Goal: Obtain resource: Obtain resource

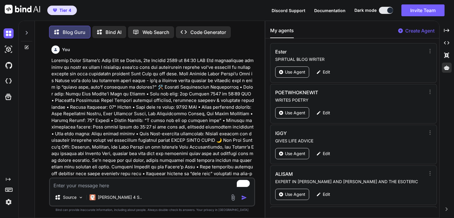
scroll to position [1931, 0]
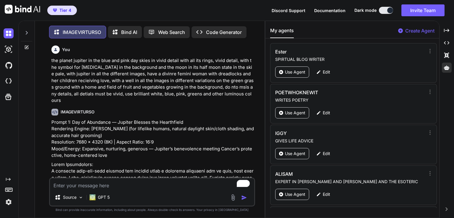
scroll to position [694, 0]
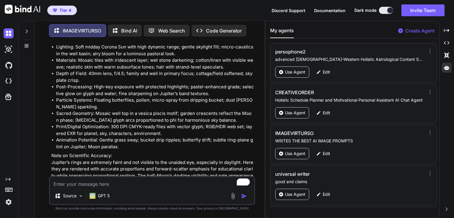
click at [78, 183] on textarea "To enrich screen reader interactions, please activate Accessibility in Grammarl…" at bounding box center [152, 182] width 204 height 11
type textarea "t"
type textarea "x"
type textarea "th"
type textarea "x"
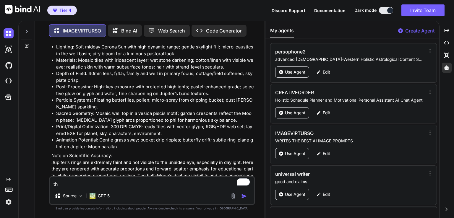
type textarea "the"
type textarea "x"
type textarea "the"
type textarea "x"
type textarea "the p"
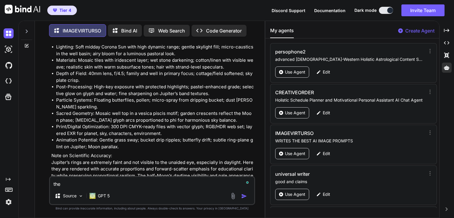
type textarea "x"
type textarea "the pl"
type textarea "x"
type textarea "the pla"
type textarea "x"
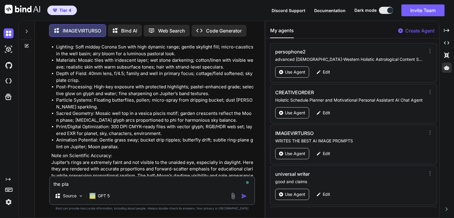
type textarea "the plan"
type textarea "x"
type textarea "the plane"
type textarea "x"
type textarea "the planet"
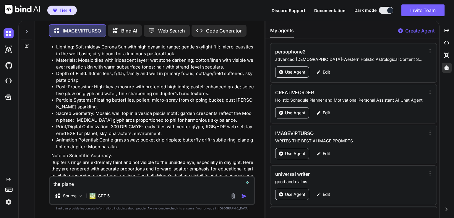
type textarea "x"
type textarea "the planet"
type textarea "x"
type textarea "the planet m"
type textarea "x"
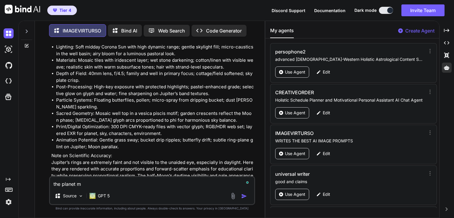
type textarea "the planet me"
type textarea "x"
type textarea "the planet mer"
type textarea "x"
type textarea "the planet merc"
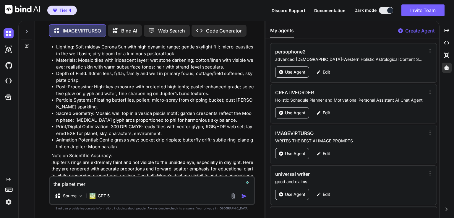
type textarea "x"
type textarea "the planet mercu"
type textarea "x"
type textarea "the planet mercur"
type textarea "x"
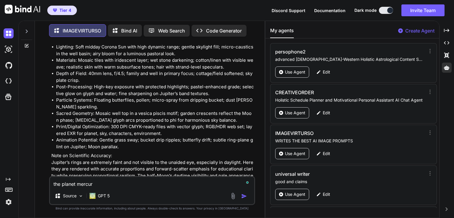
type textarea "the planet mercury"
type textarea "x"
type textarea "the planet mercury"
type textarea "x"
type textarea "the planet mercury a"
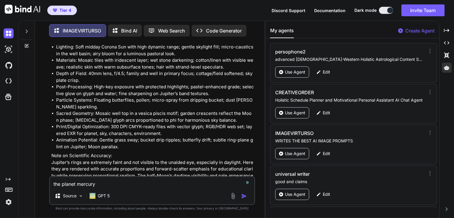
type textarea "x"
type textarea "the planet mercury an"
type textarea "x"
type textarea "the planet mercury and"
type textarea "x"
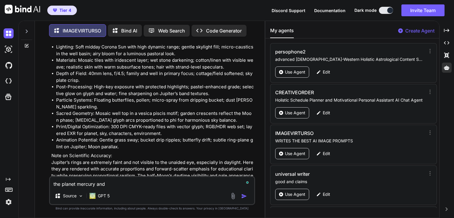
type textarea "the planet mercury and"
type textarea "x"
type textarea "the planet mercury and t"
type textarea "x"
type textarea "the planet mercury and th"
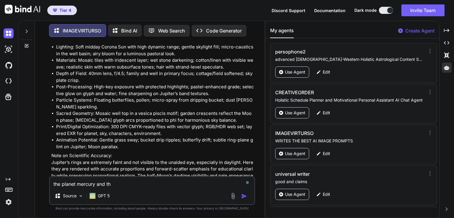
type textarea "x"
type textarea "the planet mercury and th"
type textarea "x"
type textarea "the planet mercury and th e"
type textarea "x"
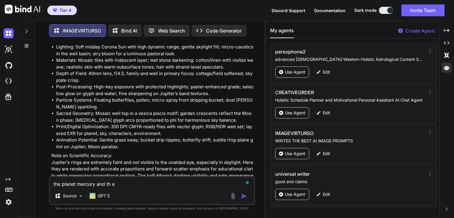
type textarea "the planet mercury and th ep"
type textarea "x"
type textarea "the planet mercury and th epl"
type textarea "x"
type textarea "the planet mercury and th eplu"
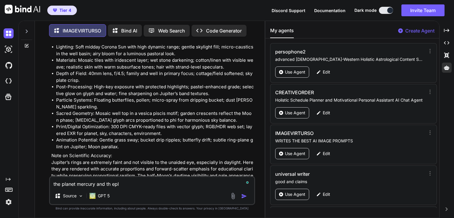
type textarea "x"
type textarea "the planet mercury and th eplut"
type textarea "x"
type textarea "the planet mercury and th eplu"
type textarea "x"
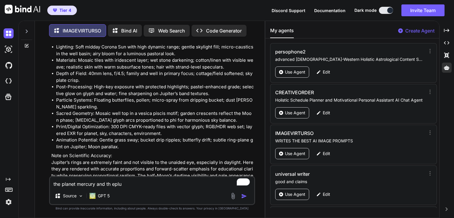
type textarea "the planet mercury and th epl"
type textarea "x"
type textarea "the planet mercury and th ep"
type textarea "x"
type textarea "the planet mercury and th e"
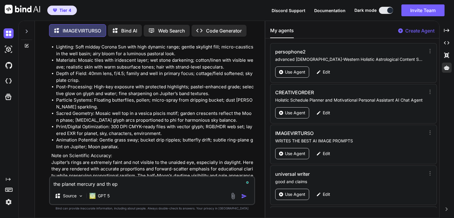
type textarea "x"
type textarea "the planet mercury and th"
type textarea "x"
type textarea "the planet mercury and th"
type textarea "x"
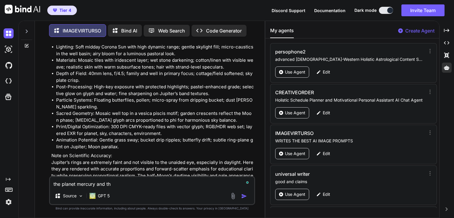
type textarea "the planet mercury and the"
type textarea "x"
type textarea "the planet mercury and the"
type textarea "x"
type textarea "the planet mercury and the p"
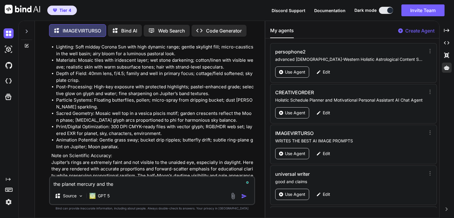
type textarea "x"
type textarea "the planet mercury and the pl"
type textarea "x"
type textarea "the planet mercury and the pla"
type textarea "x"
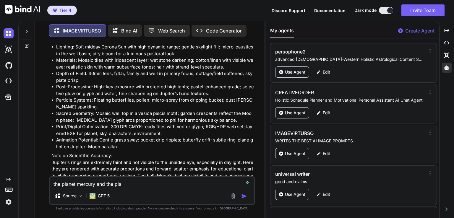
type textarea "the planet mercury and the plan"
type textarea "x"
type textarea "the planet mercury and the plane"
type textarea "x"
type textarea "the planet mercury and the planet"
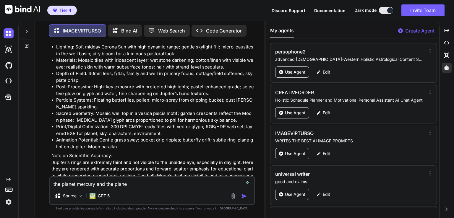
type textarea "x"
type textarea "the planet mercury and the planet"
type textarea "x"
type textarea "the planet mercury and the planet p"
type textarea "x"
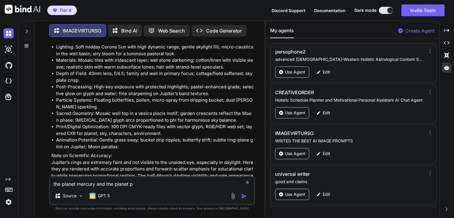
type textarea "the planet mercury and the planet pl"
type textarea "x"
type textarea "the planet mercury and the planet plu"
type textarea "x"
type textarea "the planet mercury and the planet plut"
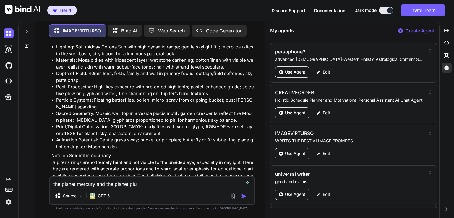
type textarea "x"
type textarea "the planet mercury and the planet [GEOGRAPHIC_DATA]"
type textarea "x"
type textarea "the planet mercury and the planet [GEOGRAPHIC_DATA]"
type textarea "x"
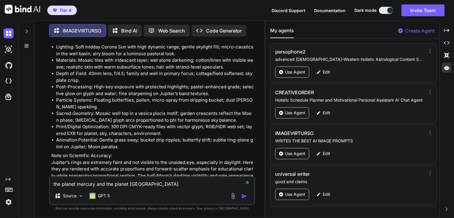
type textarea "the planet mercury and the planet pluto i"
type textarea "x"
type textarea "the planet mercury and the planet pluto in"
type textarea "x"
type textarea "the planet mercury and the planet pluto in"
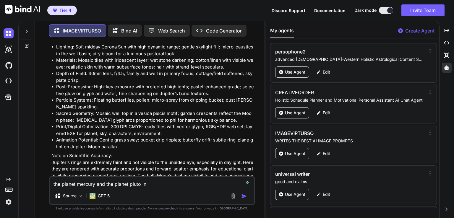
type textarea "x"
type textarea "the planet mercury and the planet pluto in t"
type textarea "x"
type textarea "the planet mercury and the planet pluto in th"
type textarea "x"
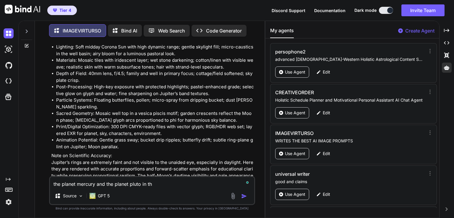
type textarea "the planet mercury and the planet pluto in the"
type textarea "x"
type textarea "the planet mercury and the planet pluto in the"
type textarea "x"
type textarea "the planet mercury and the planet pluto in the n"
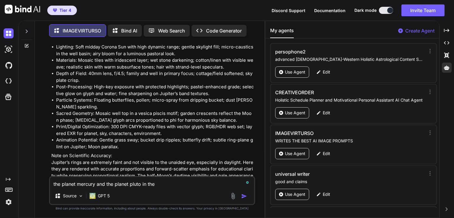
type textarea "x"
type textarea "the planet mercury and the planet pluto in the ni"
type textarea "x"
type textarea "the planet mercury and the planet pluto in the nig"
type textarea "x"
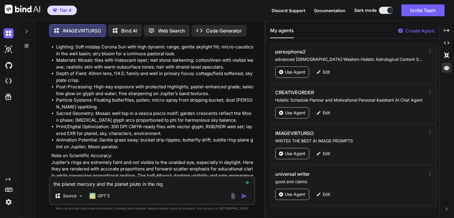
type textarea "the planet mercury and the planet pluto in the nigh"
type textarea "x"
type textarea "the planet mercury and the planet pluto in the night"
type textarea "x"
type textarea "the planet mercury and the planet pluto in the night"
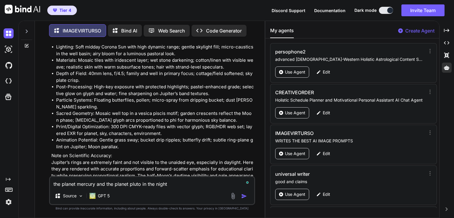
type textarea "x"
type textarea "the planet mercury and the planet pluto in the night s"
type textarea "x"
type textarea "the planet mercury and the planet pluto in the night sk"
type textarea "x"
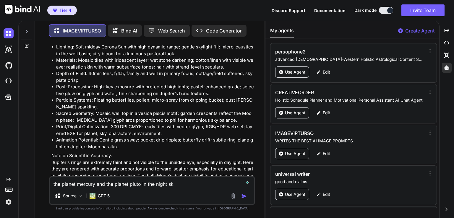
type textarea "the planet mercury and the planet pluto in the night sky"
type textarea "x"
type textarea "the planet mercury and the planet pluto in the night sky,"
type textarea "x"
type textarea "the planet mercury and the planet pluto in the night sky,"
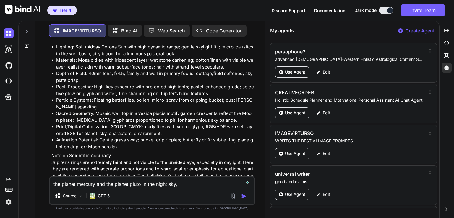
type textarea "x"
type textarea "the planet mercury and the planet pluto in the night sky, i"
type textarea "x"
type textarea "the planet mercury and the planet pluto in the night sky, in"
type textarea "x"
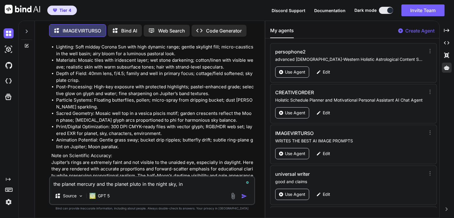
type textarea "the planet mercury and the planet pluto in the night sky, in"
type textarea "x"
type textarea "the planet mercury and the planet pluto in the night sky, in v"
type textarea "x"
type textarea "the planet mercury and the planet pluto in the night sky, in vi"
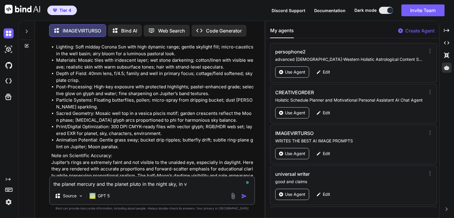
type textarea "x"
type textarea "the planet mercury and the planet pluto in the night sky, in viv"
type textarea "x"
type textarea "the planet mercury and the planet pluto in the night sky, in vivi"
type textarea "x"
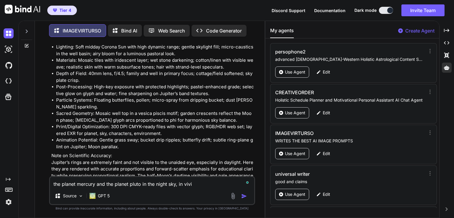
type textarea "the planet mercury and the planet pluto in the night sky, in vivid"
type textarea "x"
type textarea "the planet mercury and the planet pluto in the night sky, in vivid"
type textarea "x"
type textarea "the planet mercury and the planet pluto in the night sky, in vivid d"
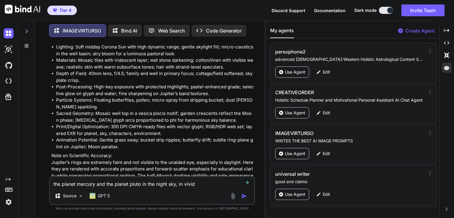
type textarea "x"
type textarea "the planet mercury and the planet pluto in the night sky, in vivid de"
type textarea "x"
type textarea "the planet mercury and the planet pluto in the night sky, in vivid det"
type textarea "x"
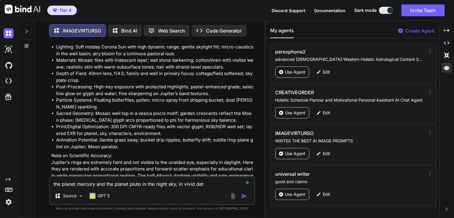
type textarea "the planet mercury and the planet pluto in the night sky, in vivid deta"
type textarea "x"
type textarea "the planet mercury and the planet pluto in the night sky, in vivid detai"
type textarea "x"
type textarea "the planet mercury and the planet pluto in the night sky, in vivid detail"
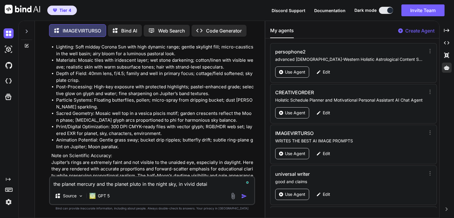
type textarea "x"
type textarea "the planet mercury and the planet pluto in the night sky, in vivid detail-"
type textarea "x"
type textarea "the planet mercury and the planet pluto in the night sky, in vivid detail-"
type textarea "x"
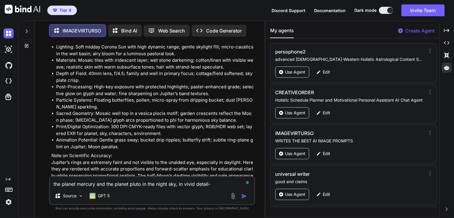
type textarea "the planet mercury and the planet pluto in the night sky, in vivid detail- m"
type textarea "x"
type textarea "the planet mercury and the planet pluto in the night sky, in vivid detail- ma"
type textarea "x"
type textarea "the planet mercury and the planet pluto in the night sky, in vivid detail- mak"
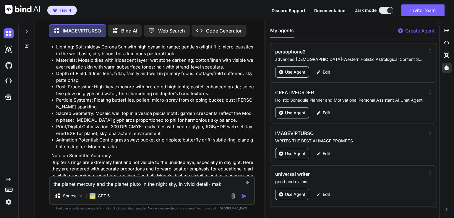
type textarea "x"
type textarea "the planet mercury and the planet pluto in the night sky, in vivid detail- make"
type textarea "x"
type textarea "the planet mercury and the planet pluto in the night sky, in vivid detail- make"
type textarea "x"
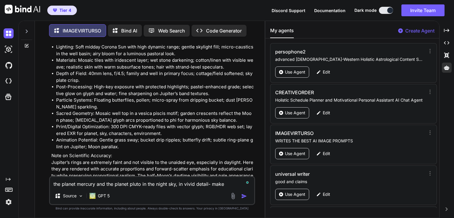
type textarea "the planet mercury and the planet pluto in the night sky, in vivid detail- make…"
type textarea "x"
type textarea "the planet mercury and the planet pluto in the night sky, in vivid detail- make…"
type textarea "x"
type textarea "the planet mercury and the planet pluto in the night sky, in vivid detail- make…"
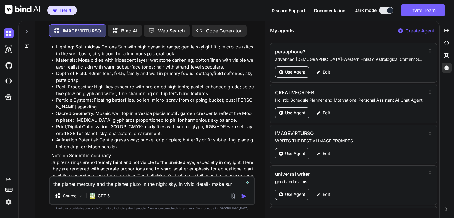
type textarea "x"
type textarea "the planet mercury and the planet pluto in the night sky, in vivid detail- make…"
type textarea "x"
type textarea "the planet mercury and the planet pluto in the night sky, in vivid detail- make…"
type textarea "x"
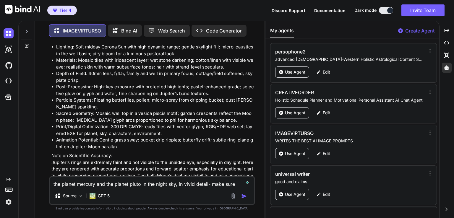
type textarea "the planet mercury and the planet pluto in the night sky, in vivid detail- make…"
type textarea "x"
type textarea "the planet mercury and the planet pluto in the night sky, in vivid detail- make…"
type textarea "x"
type textarea "the planet mercury and the planet pluto in the night sky, in vivid detail- make…"
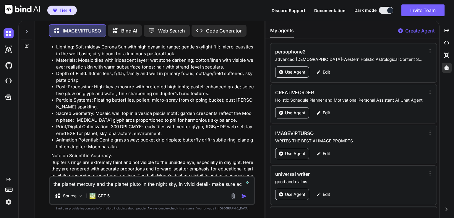
type textarea "x"
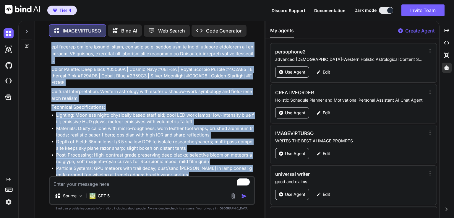
scroll to position [1632, 0]
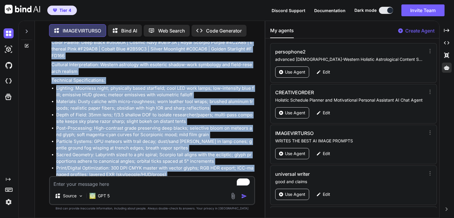
drag, startPoint x: 52, startPoint y: 153, endPoint x: 190, endPoint y: 162, distance: 137.8
copy div "Loremi 6: Dolor sit Ametcons’a Elit — Seddoeiu Tem inc Utla Etdolorem Aliqua: E…"
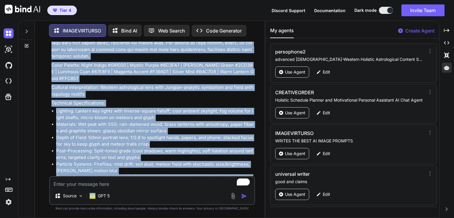
scroll to position [1969, 0]
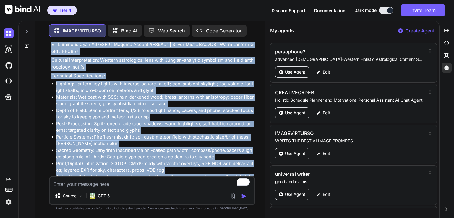
drag, startPoint x: 52, startPoint y: 169, endPoint x: 163, endPoint y: 148, distance: 113.7
click at [163, 148] on div "Prompt 1: Under the Scorpion’s Gaze — Midnight Dig and Data Rendering Engine: R…" at bounding box center [152, 190] width 203 height 1370
copy div "Loremi 6: Dolor si Ametcon — Adipisci, Elitseddoe, tem inc Utlabore Etdolorem A…"
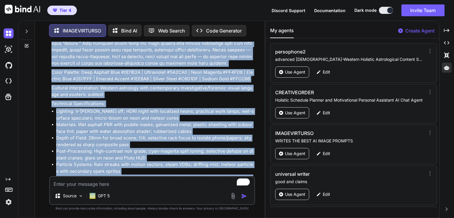
scroll to position [2287, 0]
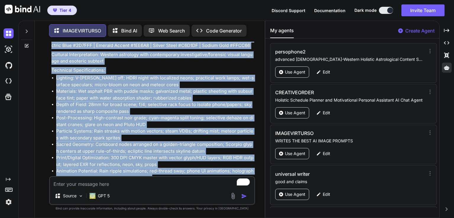
drag, startPoint x: 52, startPoint y: 158, endPoint x: 162, endPoint y: 146, distance: 111.3
copy div "Loremi 4: Dolorsitam Cons Adipisc — Elits, Doeiu, tem Incididunt Utlabo Etdolor…"
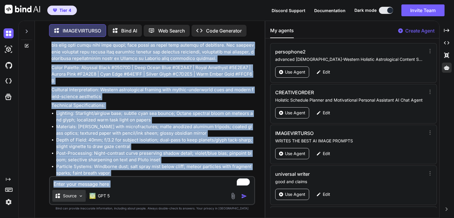
scroll to position [2645, 0]
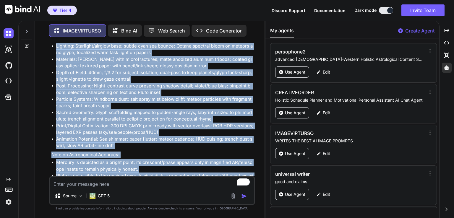
drag, startPoint x: 51, startPoint y: 153, endPoint x: 151, endPoint y: 163, distance: 100.2
copy div "Loremi 5: Dolorsita Consectetur — A-Eli se doe Tempor Incididun Utlabo: Etdolo …"
